Goal: Find specific page/section: Find specific page/section

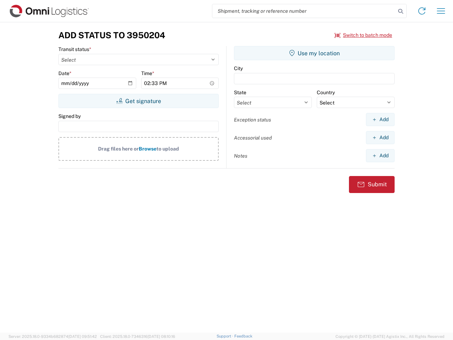
click at [304, 11] on input "search" at bounding box center [303, 10] width 183 height 13
click at [401, 11] on icon at bounding box center [401, 11] width 10 height 10
click at [422, 11] on icon at bounding box center [421, 10] width 11 height 11
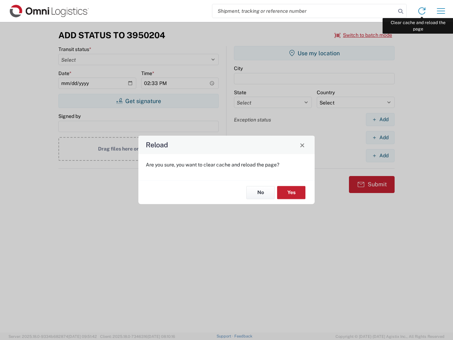
click at [441, 11] on div "Reload Are you sure, you want to clear cache and reload the page? No Yes" at bounding box center [226, 170] width 453 height 340
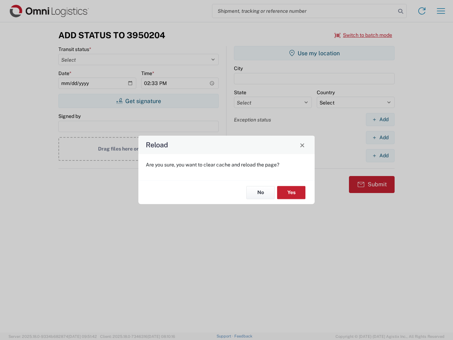
click at [364, 35] on div "Reload Are you sure, you want to clear cache and reload the page? No Yes" at bounding box center [226, 170] width 453 height 340
click at [138, 101] on div "Reload Are you sure, you want to clear cache and reload the page? No Yes" at bounding box center [226, 170] width 453 height 340
click at [314, 53] on div "Reload Are you sure, you want to clear cache and reload the page? No Yes" at bounding box center [226, 170] width 453 height 340
click at [380, 119] on div "Reload Are you sure, you want to clear cache and reload the page? No Yes" at bounding box center [226, 170] width 453 height 340
click at [380, 137] on div "Reload Are you sure, you want to clear cache and reload the page? No Yes" at bounding box center [226, 170] width 453 height 340
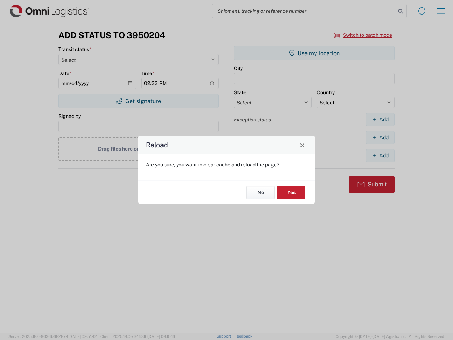
click at [380, 155] on div "Reload Are you sure, you want to clear cache and reload the page? No Yes" at bounding box center [226, 170] width 453 height 340
